Goal: Task Accomplishment & Management: Complete application form

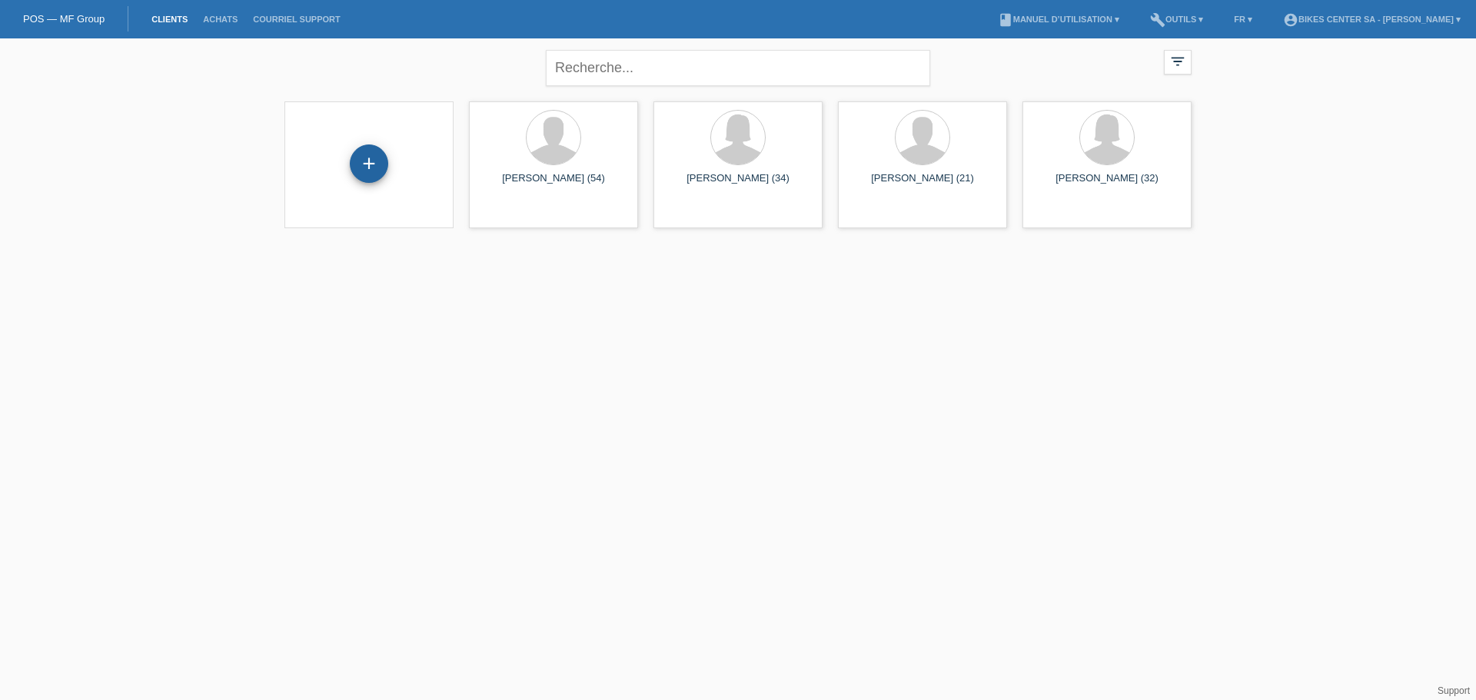
click at [368, 156] on div "+" at bounding box center [369, 163] width 38 height 38
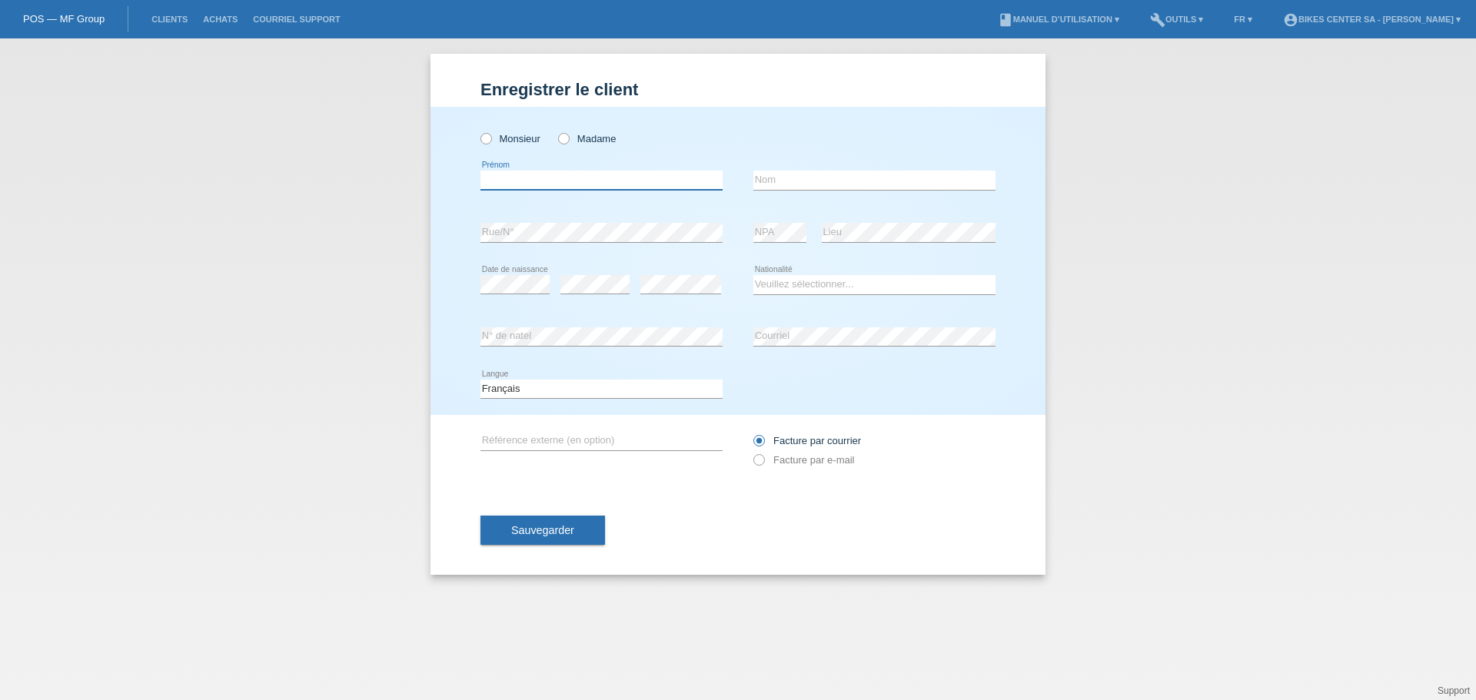
click at [505, 181] on input "text" at bounding box center [601, 180] width 242 height 19
type input "Formanek"
click at [782, 175] on input "text" at bounding box center [874, 180] width 242 height 19
click at [760, 180] on input "daniel" at bounding box center [874, 180] width 242 height 19
type input "daniel"
